Goal: Transaction & Acquisition: Download file/media

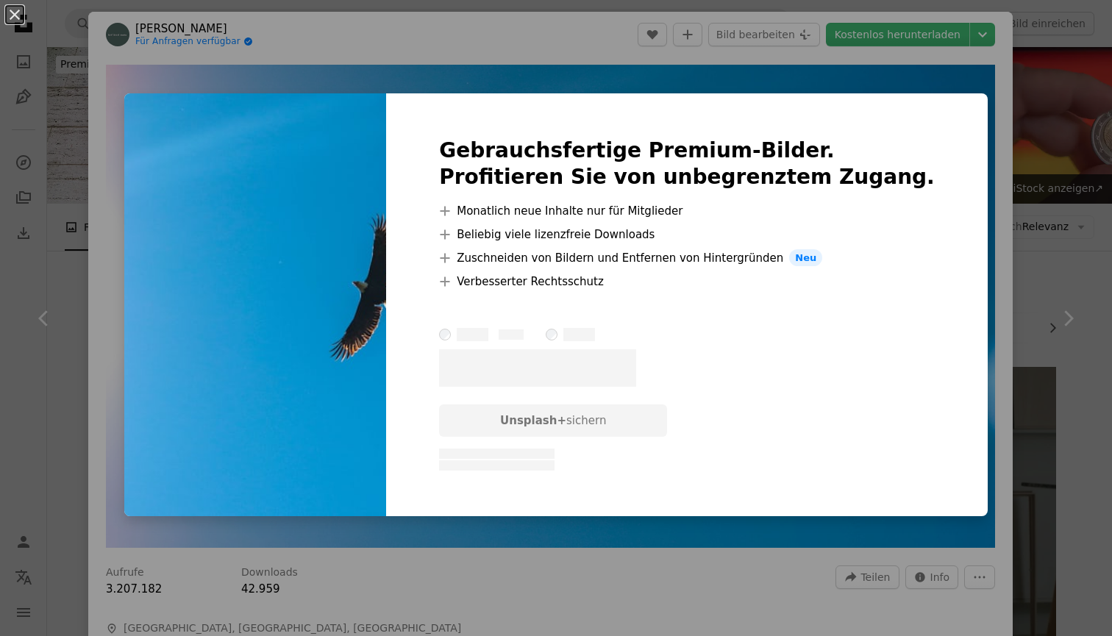
scroll to position [1830, 0]
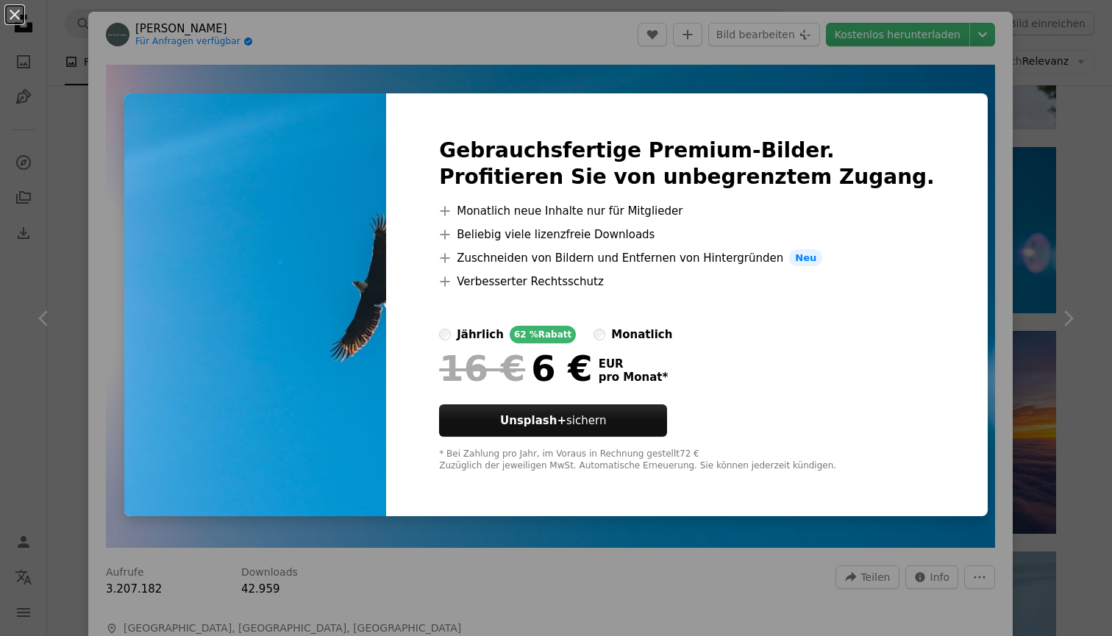
click at [951, 243] on div "An X shape Gebrauchsfertige Premium-Bilder. Profitieren Sie von unbegrenztem Zu…" at bounding box center [556, 318] width 1112 height 636
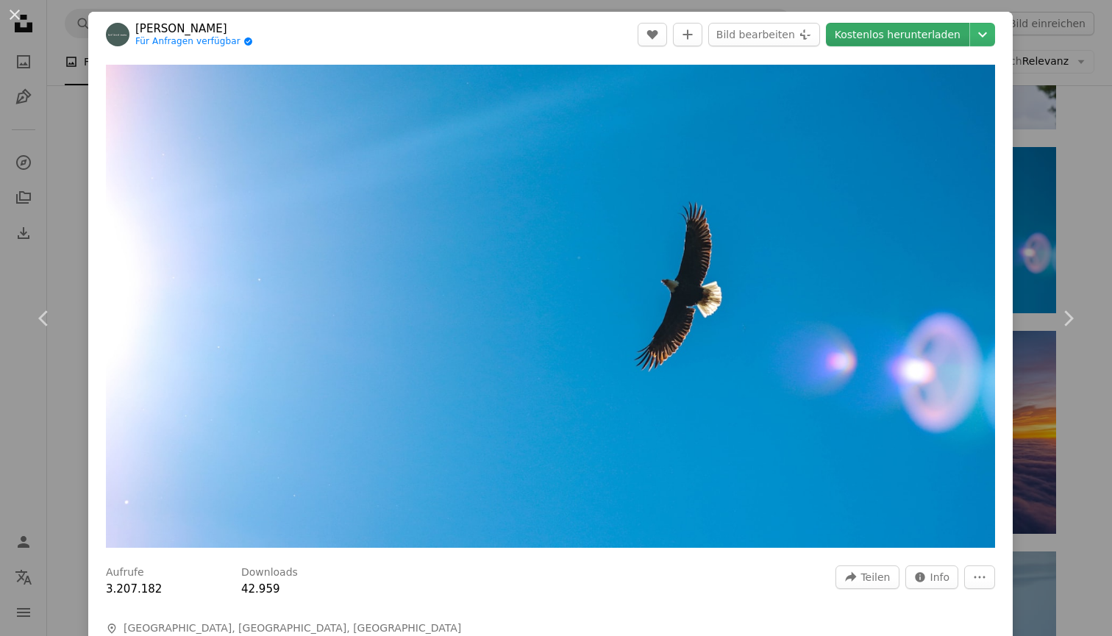
click at [969, 35] on link "Kostenlos herunterladen" at bounding box center [897, 35] width 143 height 24
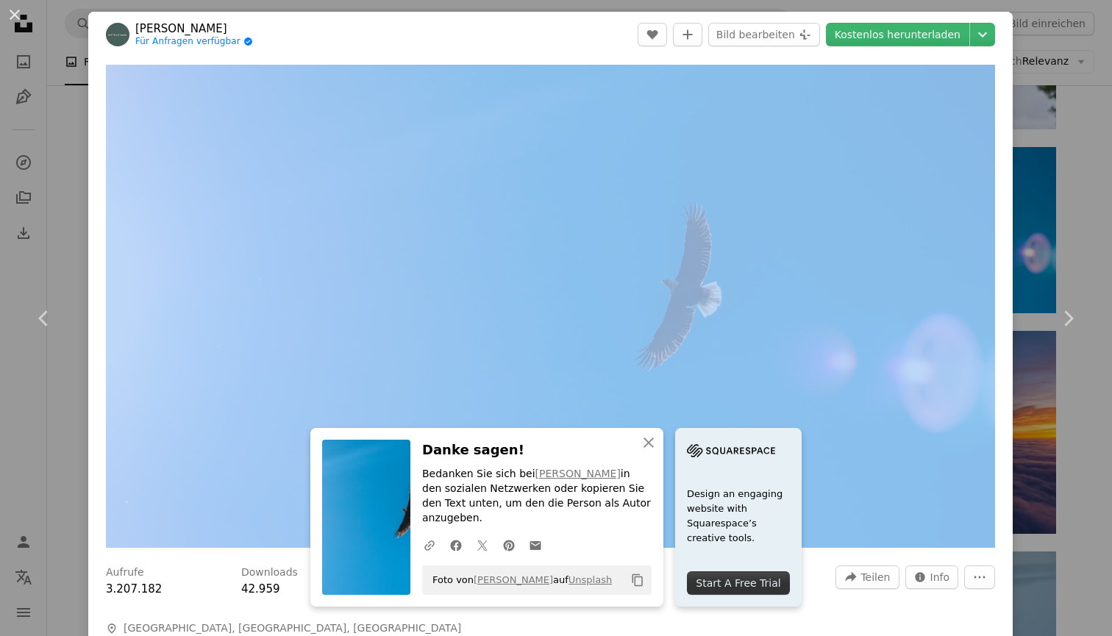
drag, startPoint x: 612, startPoint y: 46, endPoint x: 612, endPoint y: 54, distance: 8.1
click at [614, 57] on div "[PERSON_NAME] Für Anfragen verfügbar A checkmark inside of a circle A heart A p…" at bounding box center [550, 375] width 924 height 726
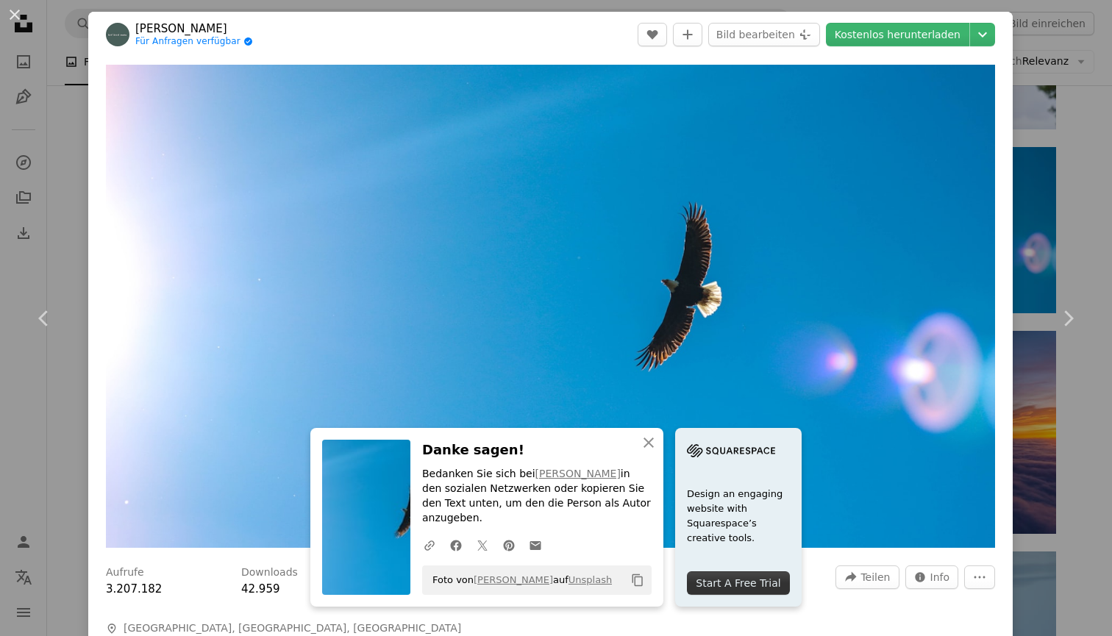
click at [1012, 24] on header "[PERSON_NAME] Für Anfragen verfügbar A checkmark inside of a circle A heart A p…" at bounding box center [550, 35] width 924 height 46
click at [19, 17] on button "An X shape" at bounding box center [15, 15] width 18 height 18
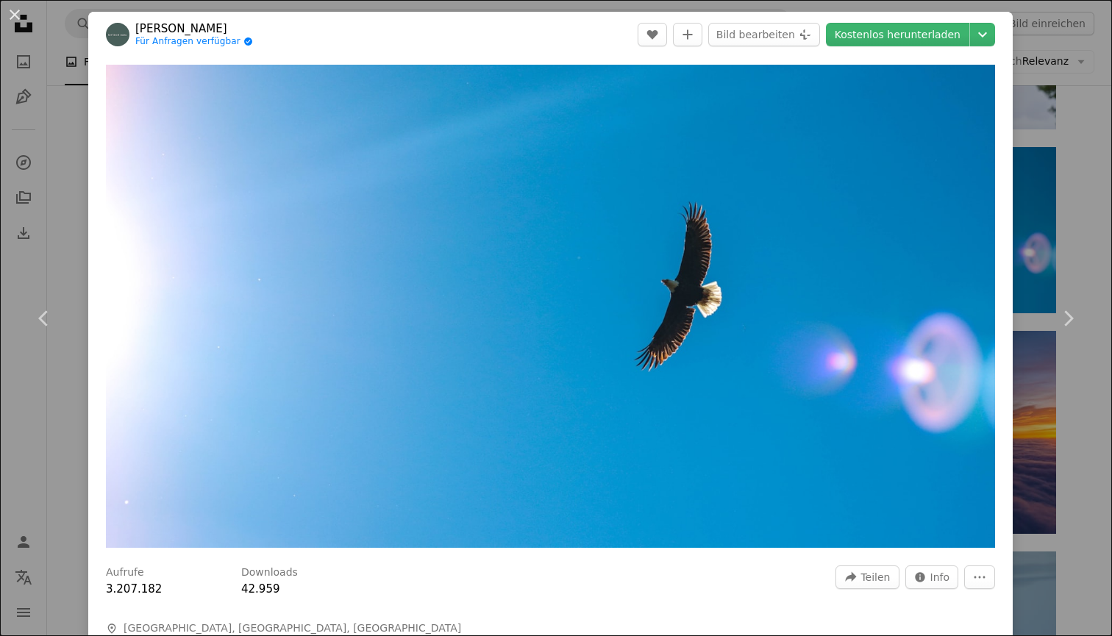
click at [388, 50] on header "[PERSON_NAME] Für Anfragen verfügbar A checkmark inside of a circle A heart A p…" at bounding box center [550, 35] width 924 height 46
click at [15, 20] on button "An X shape" at bounding box center [15, 15] width 18 height 18
